Goal: Task Accomplishment & Management: Use online tool/utility

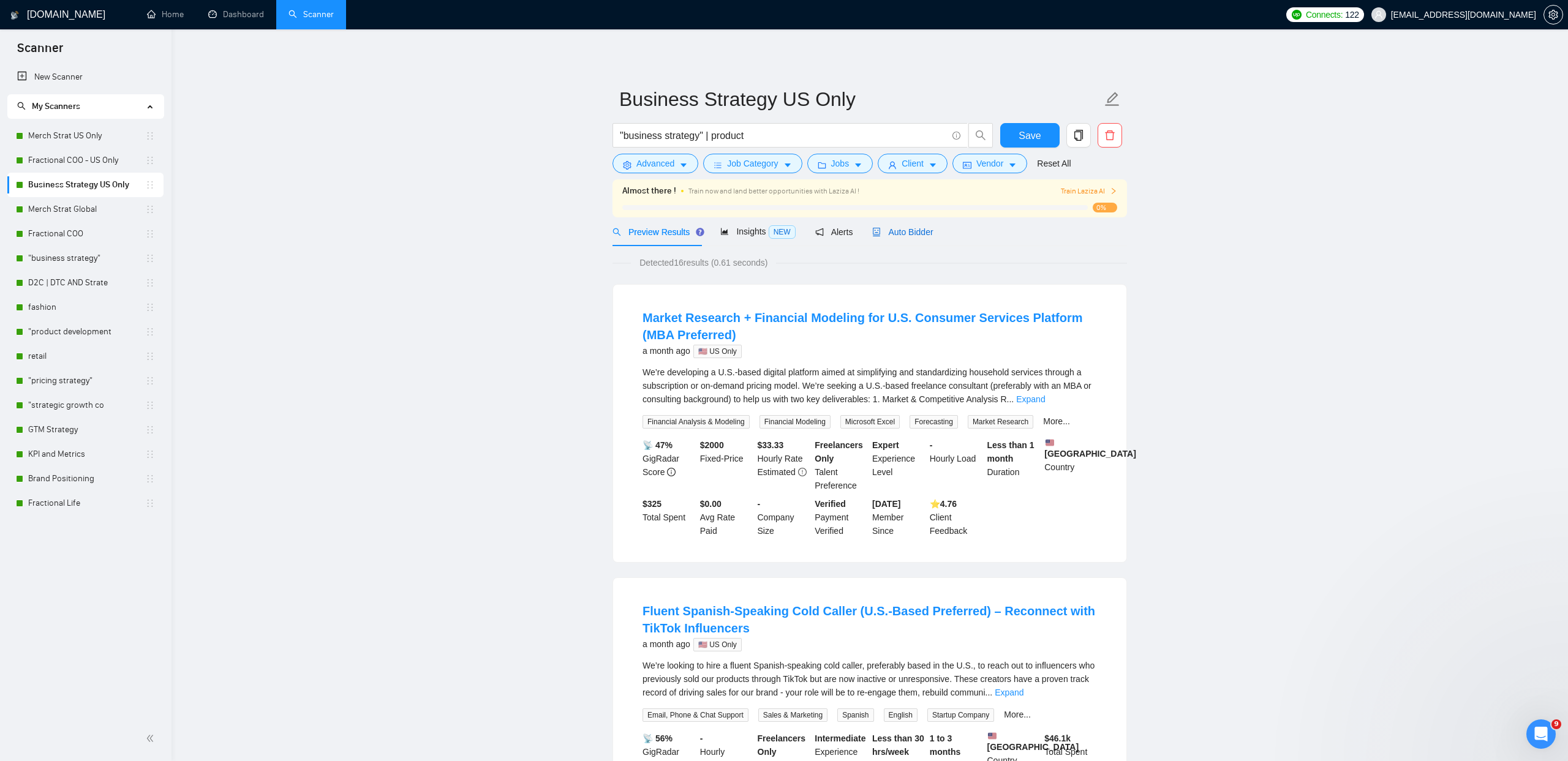
click at [919, 229] on span "Auto Bidder" at bounding box center [903, 232] width 61 height 10
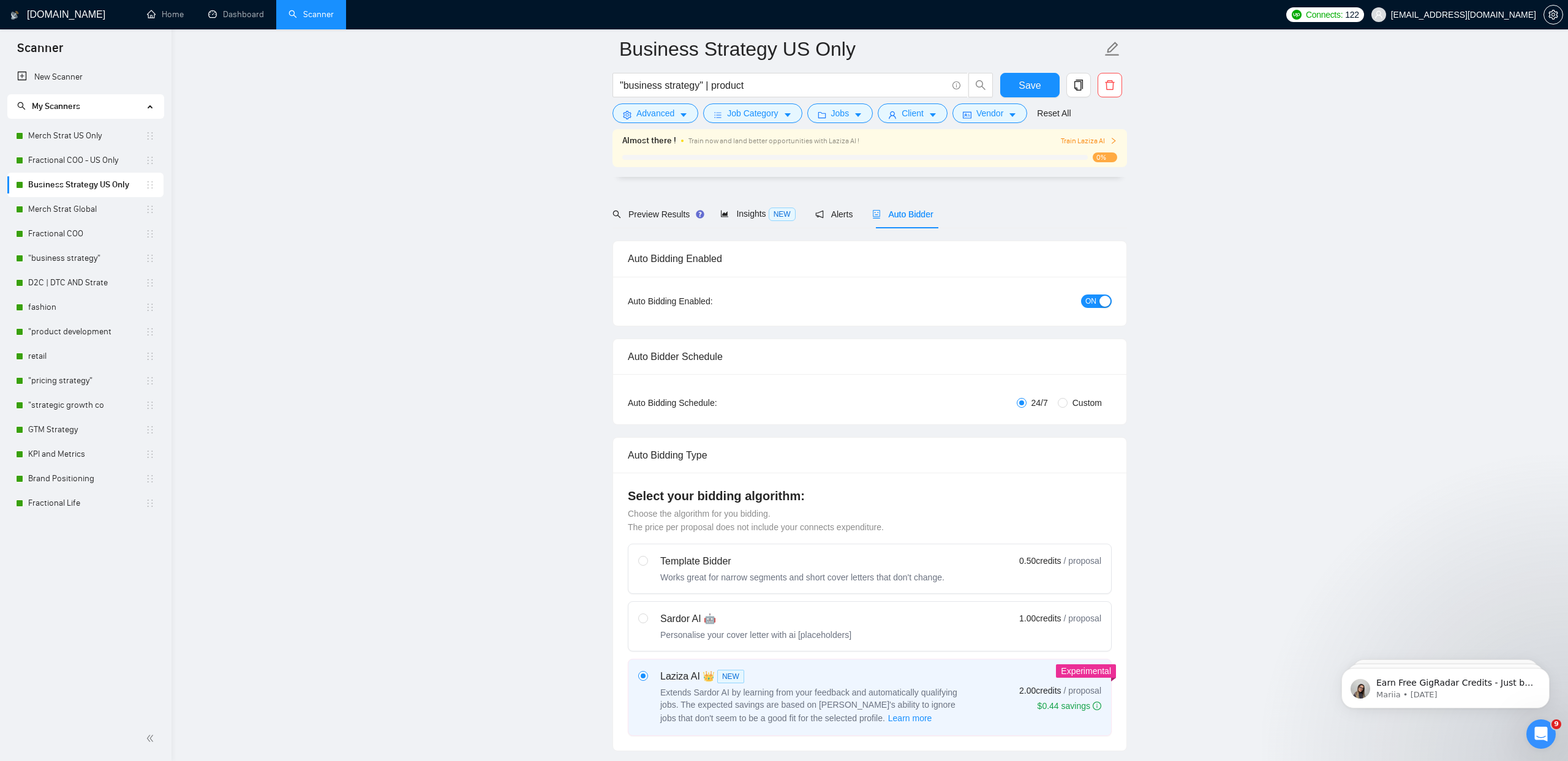
scroll to position [753, 0]
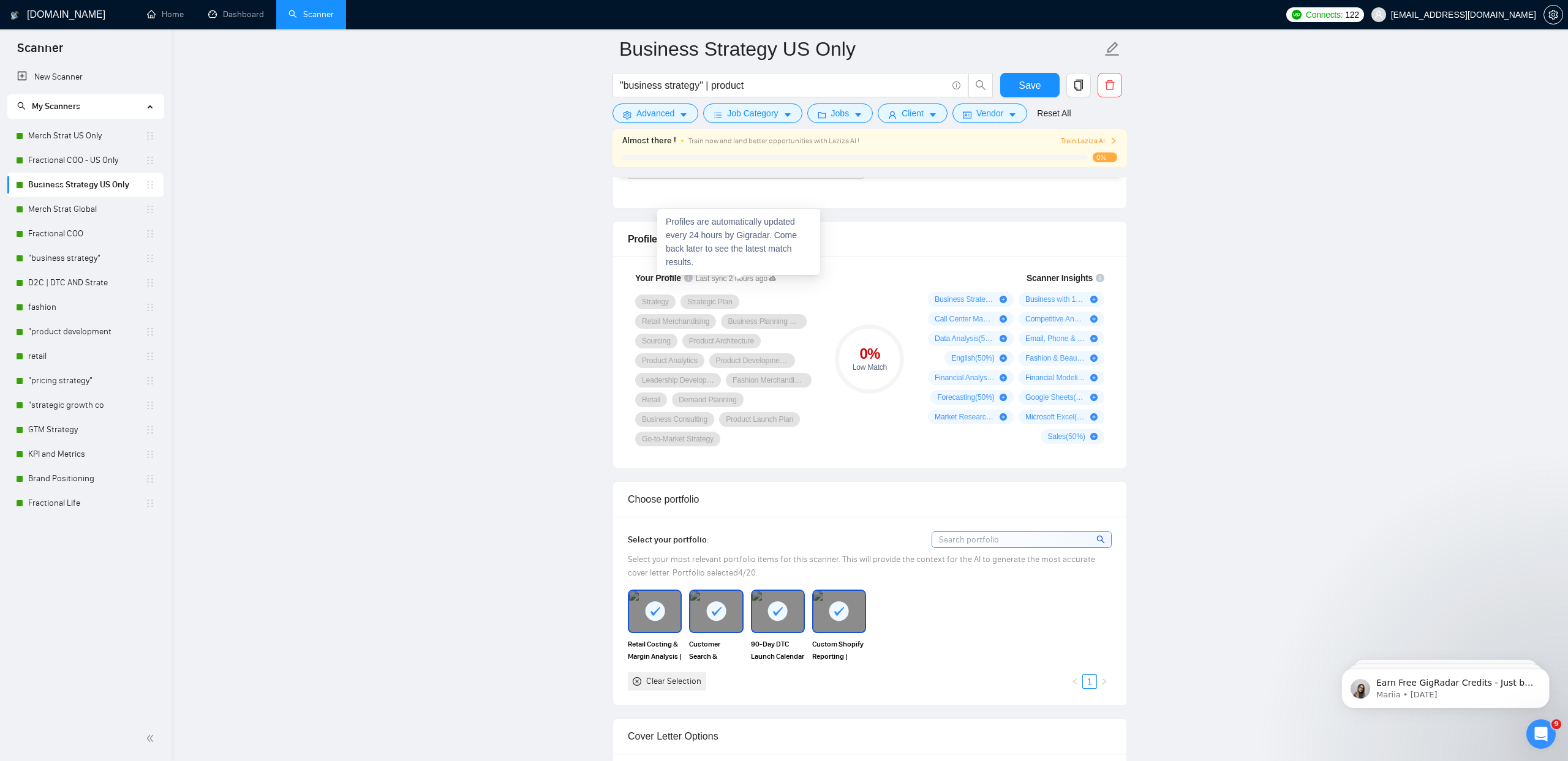
click at [776, 276] on icon at bounding box center [772, 278] width 8 height 5
click at [243, 13] on link "Dashboard" at bounding box center [236, 14] width 56 height 10
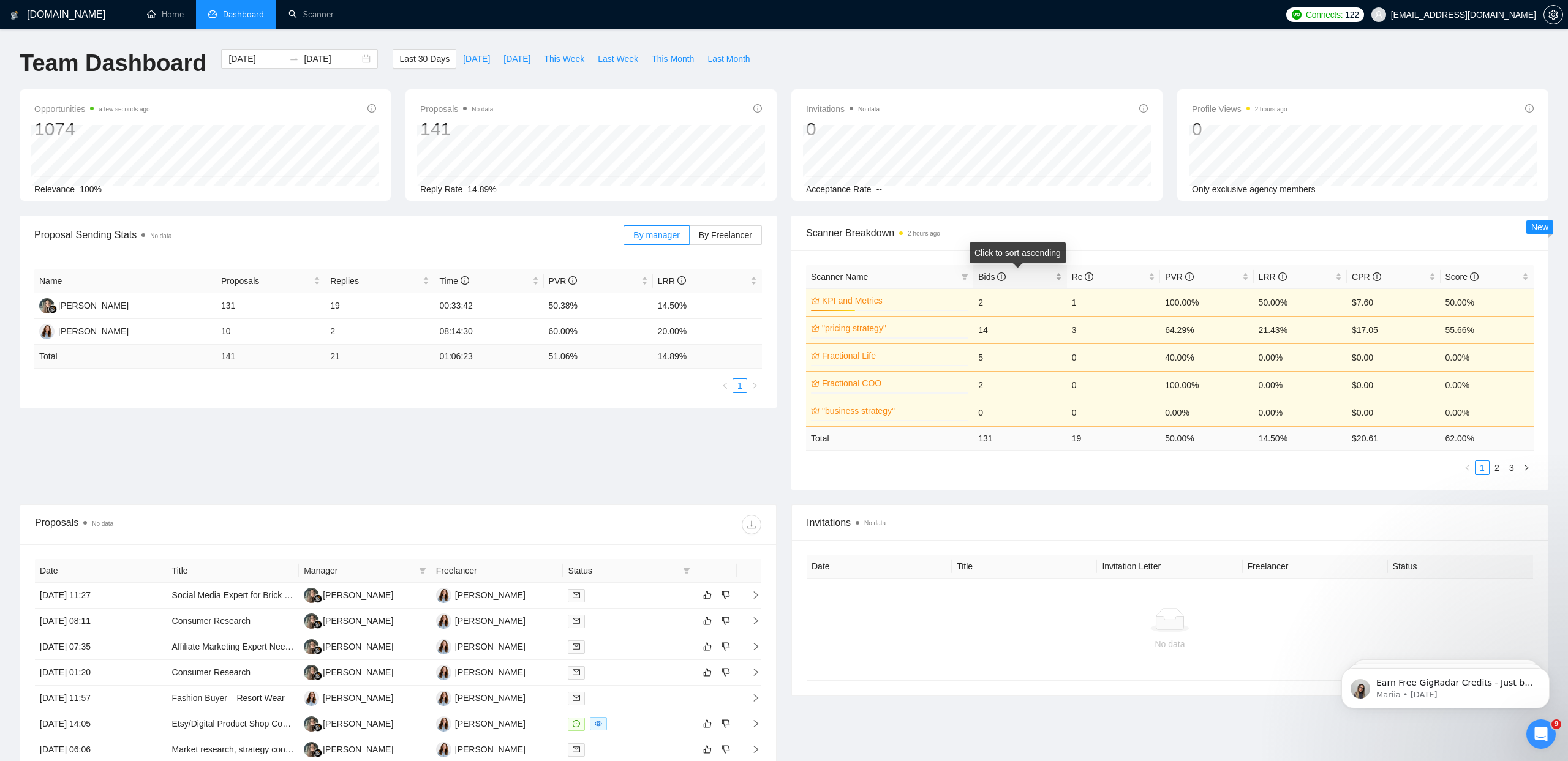
click at [997, 277] on span "Bids" at bounding box center [991, 277] width 28 height 10
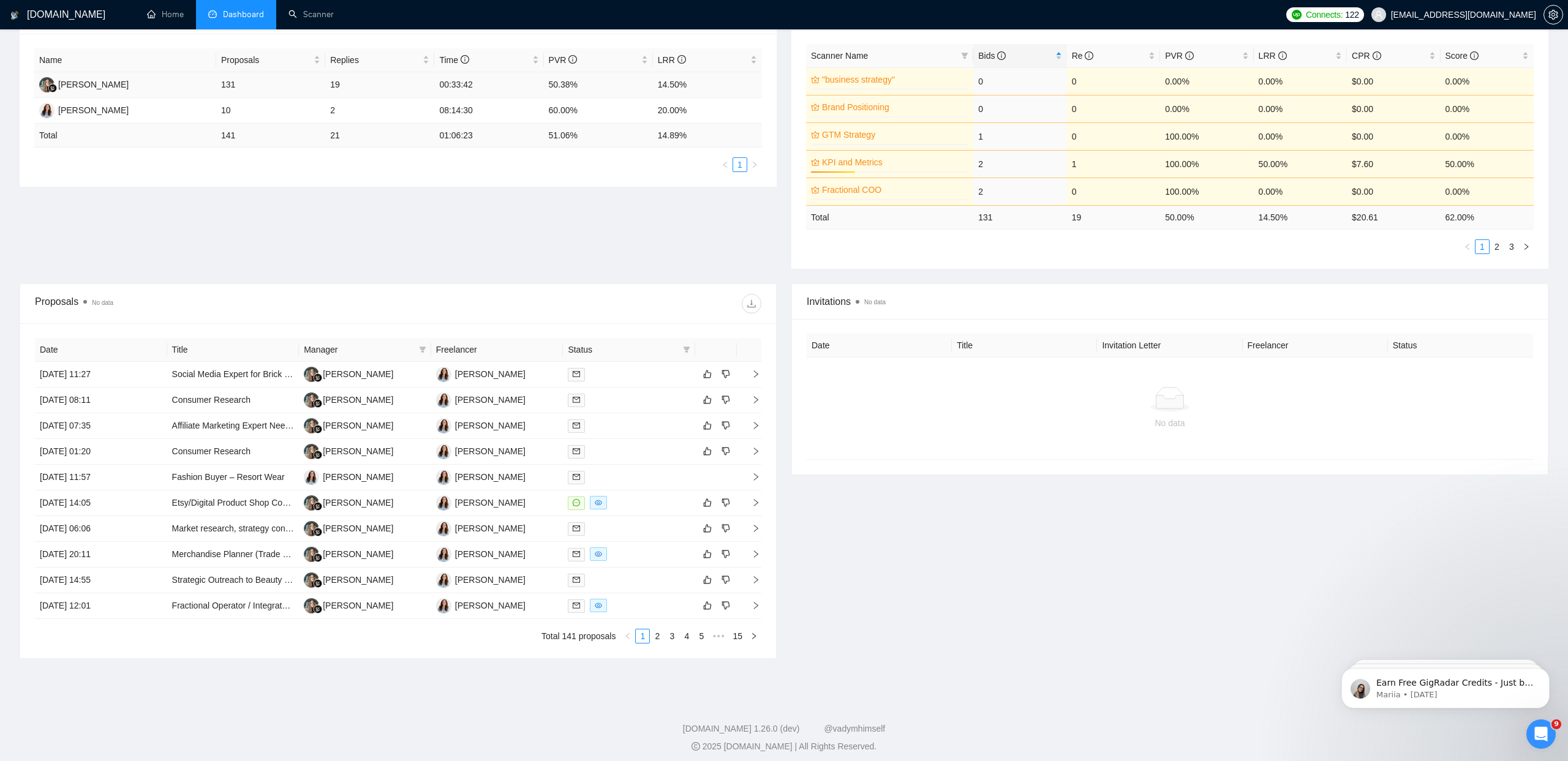
scroll to position [228, 0]
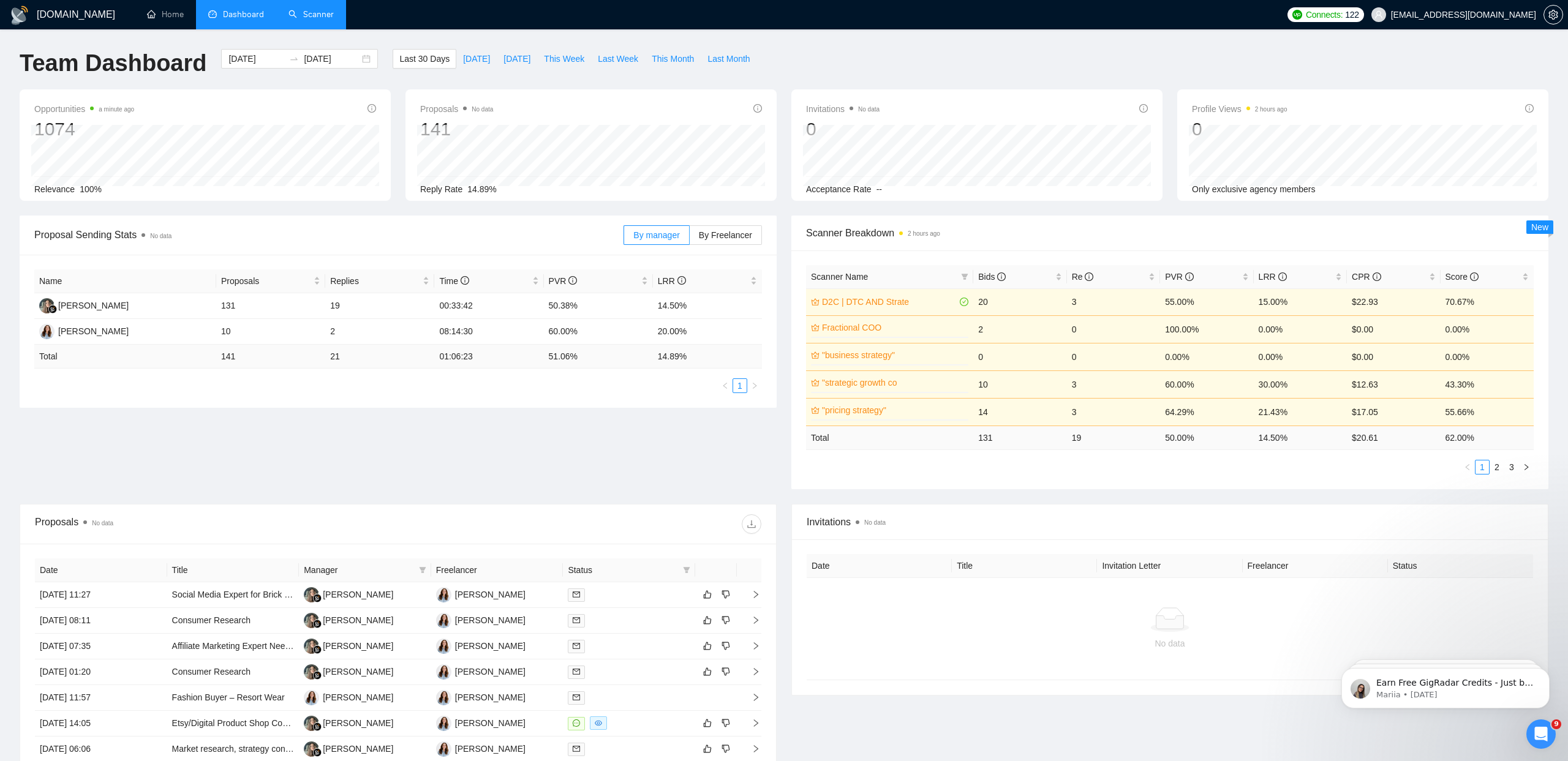
click at [290, 15] on link "Scanner" at bounding box center [312, 14] width 46 height 10
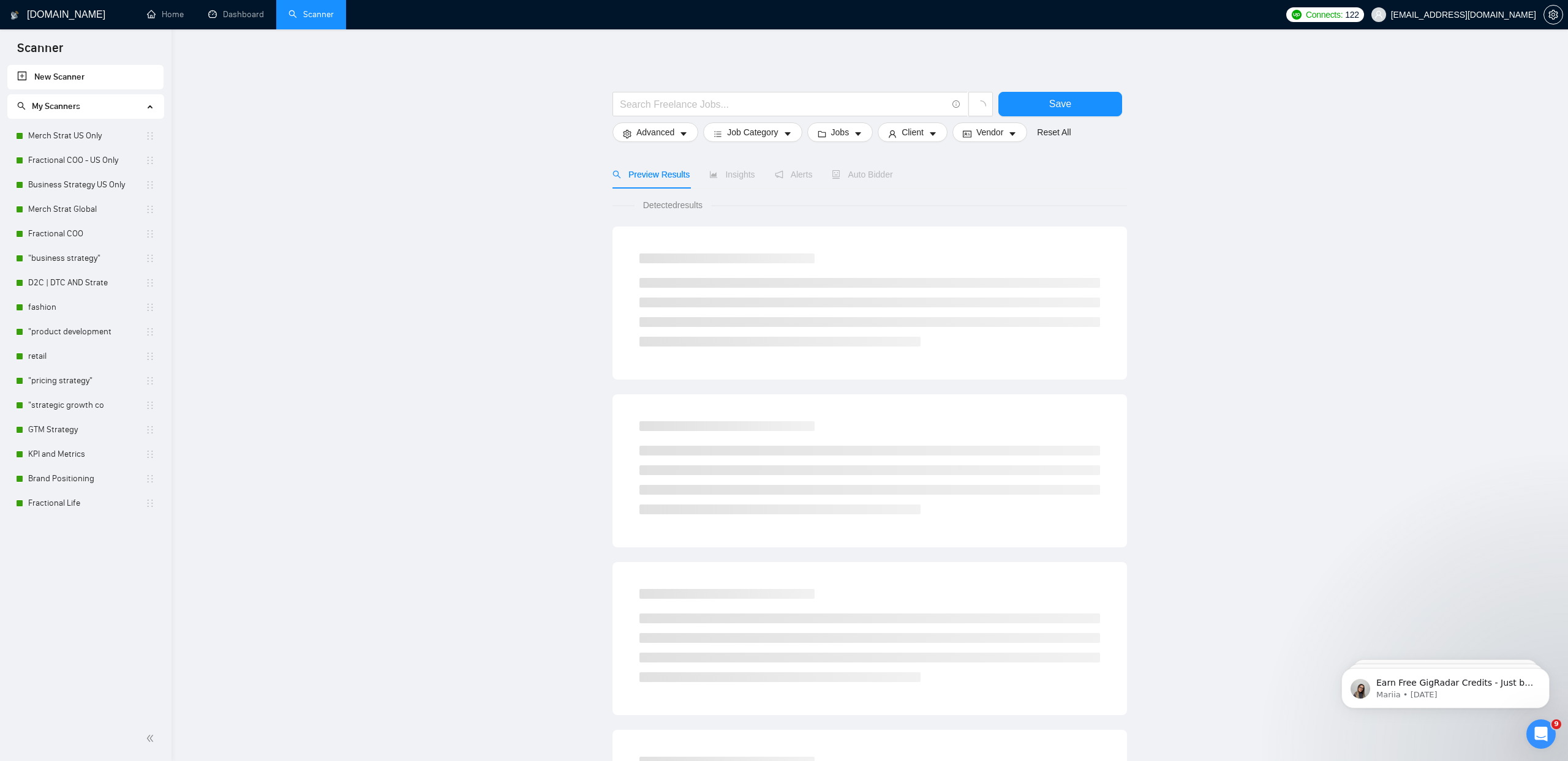
drag, startPoint x: 114, startPoint y: 75, endPoint x: 135, endPoint y: 74, distance: 21.0
click at [115, 74] on link "New Scanner" at bounding box center [85, 77] width 136 height 25
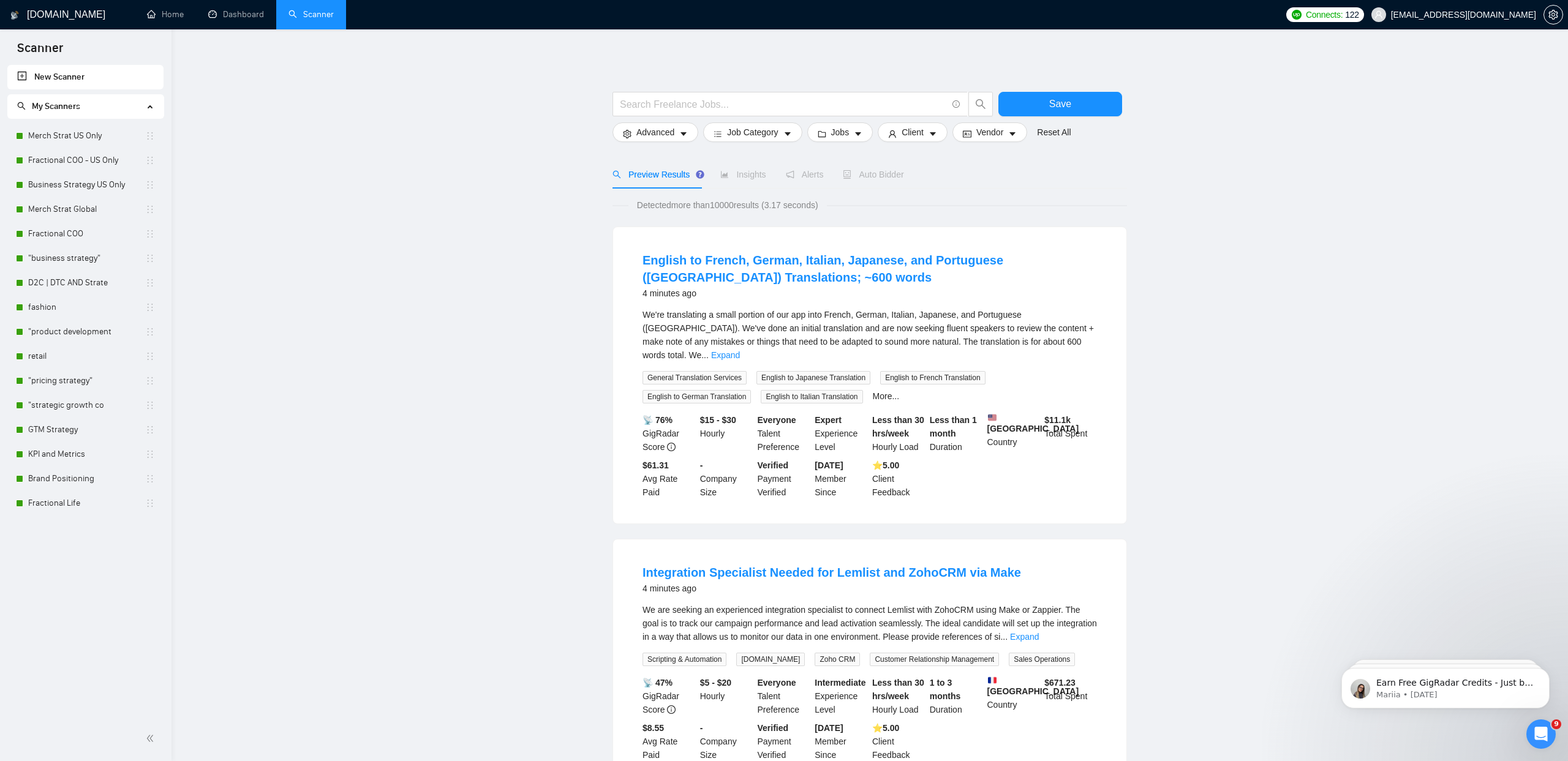
click at [41, 67] on link "New Scanner" at bounding box center [85, 77] width 136 height 25
click at [680, 108] on input "text" at bounding box center [783, 104] width 327 height 15
click at [981, 107] on icon "search" at bounding box center [980, 103] width 11 height 11
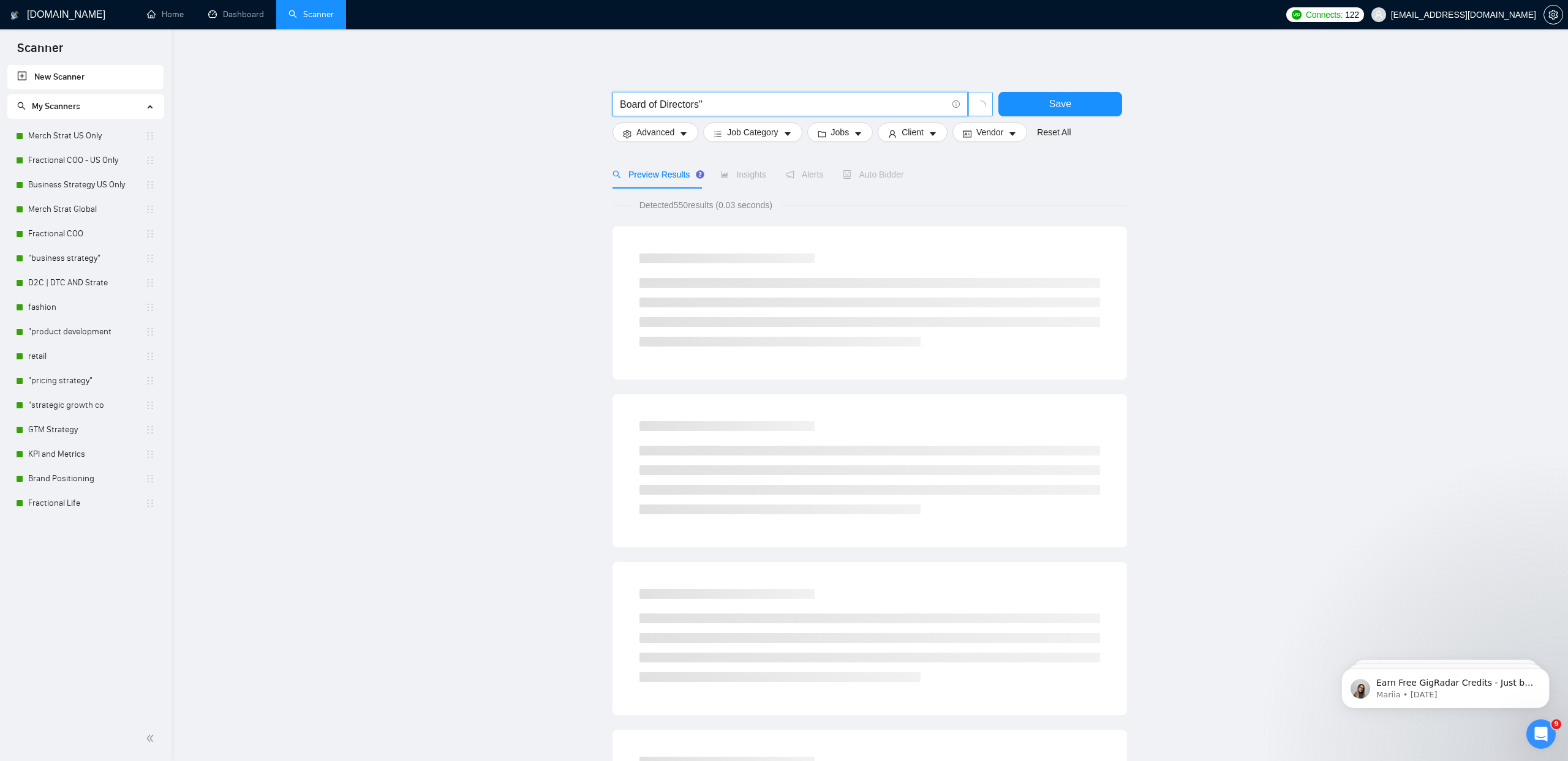
click at [621, 104] on input "Board of Directors"" at bounding box center [783, 104] width 327 height 15
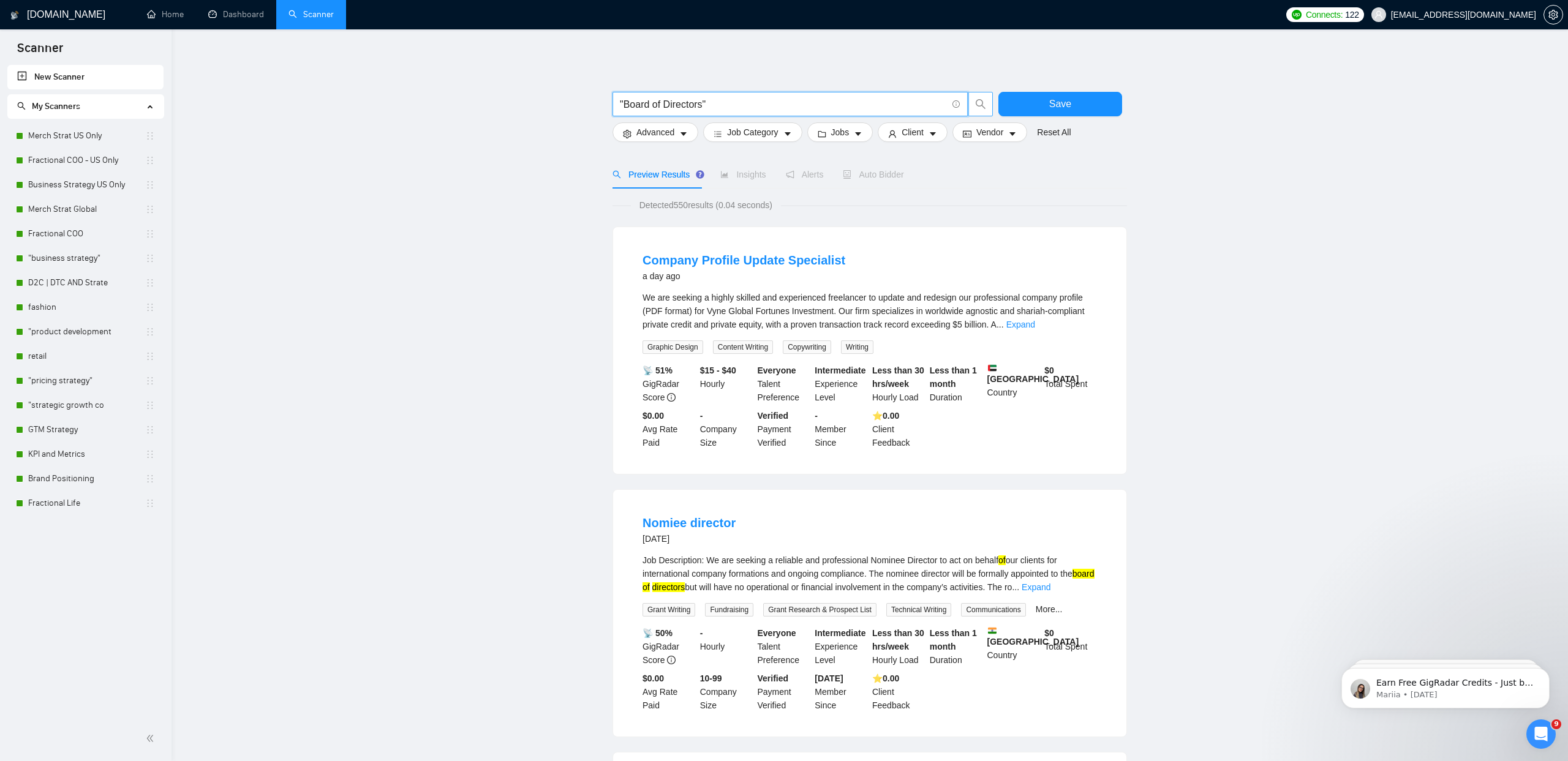
type input ""Board of Directors""
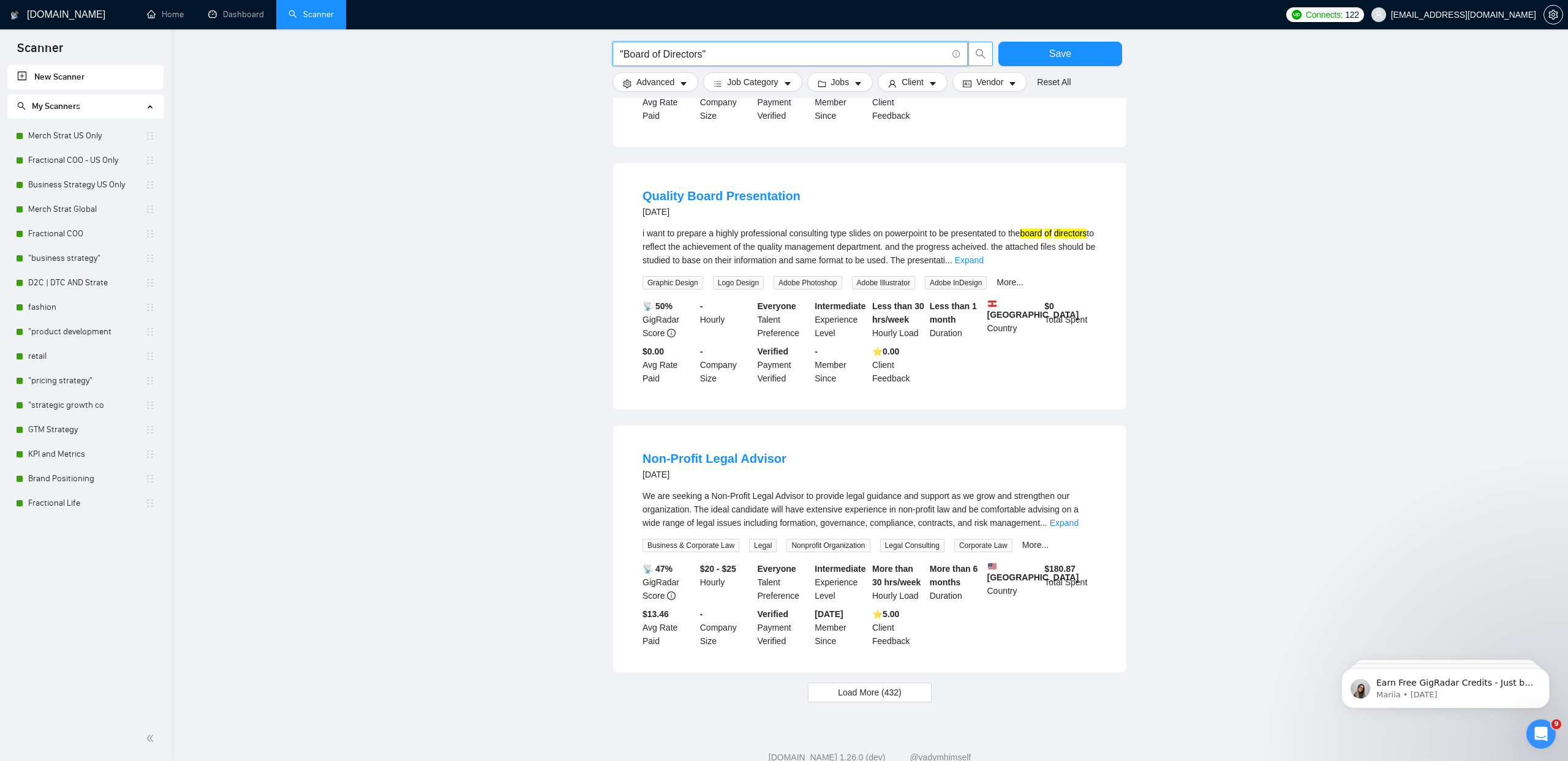
scroll to position [920, 0]
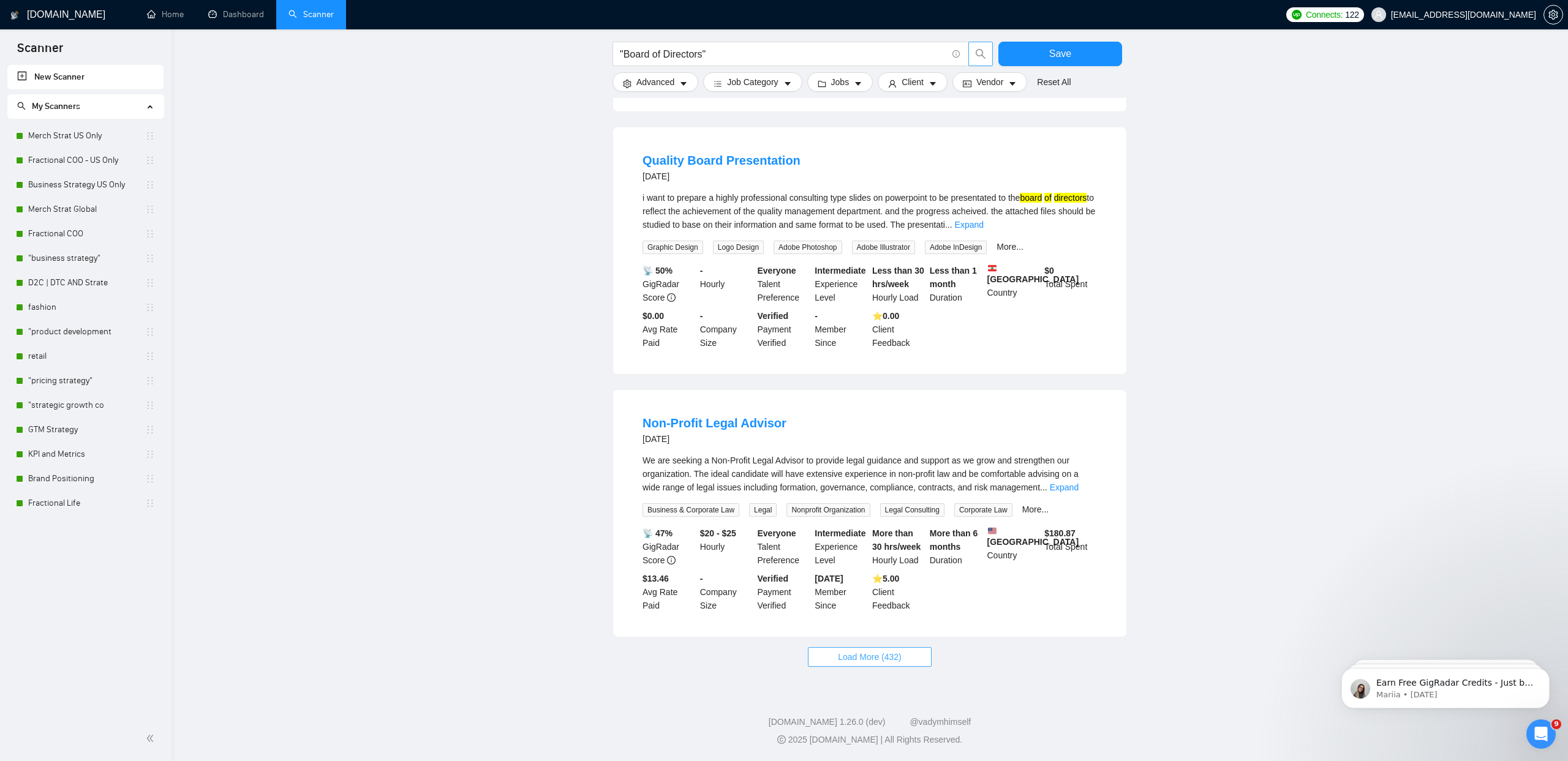
click at [859, 660] on span "Load More (432)" at bounding box center [870, 657] width 63 height 14
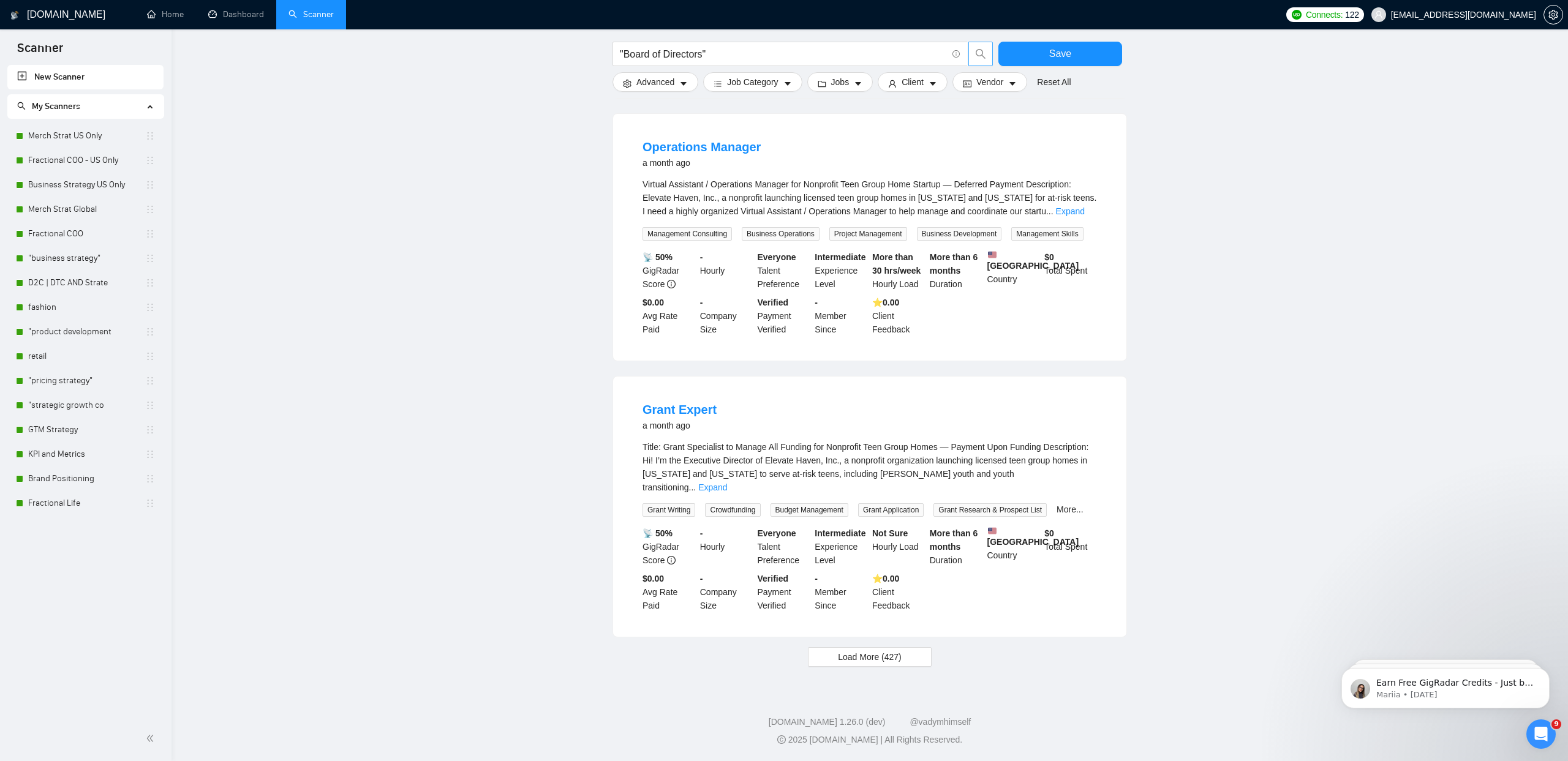
scroll to position [2295, 0]
